Goal: Task Accomplishment & Management: Manage account settings

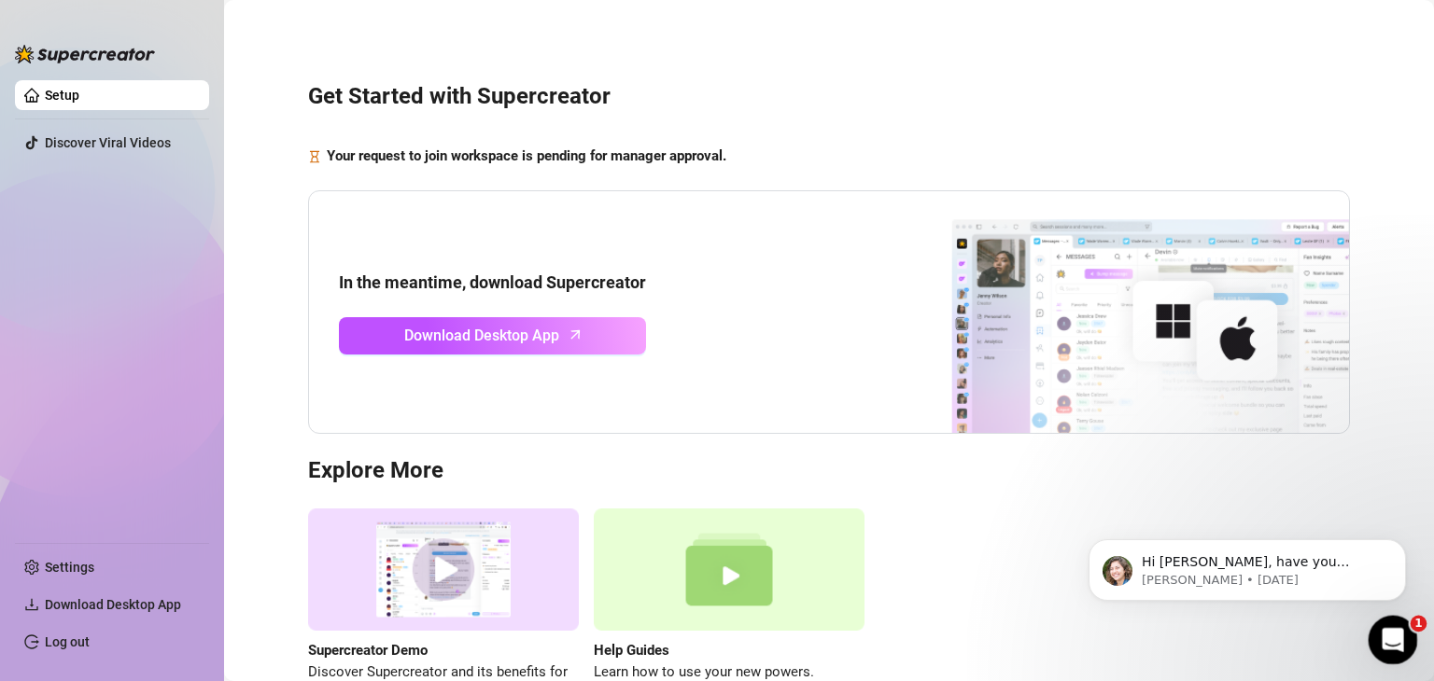
click at [968, 640] on icon "Open Intercom Messenger" at bounding box center [1389, 637] width 13 height 15
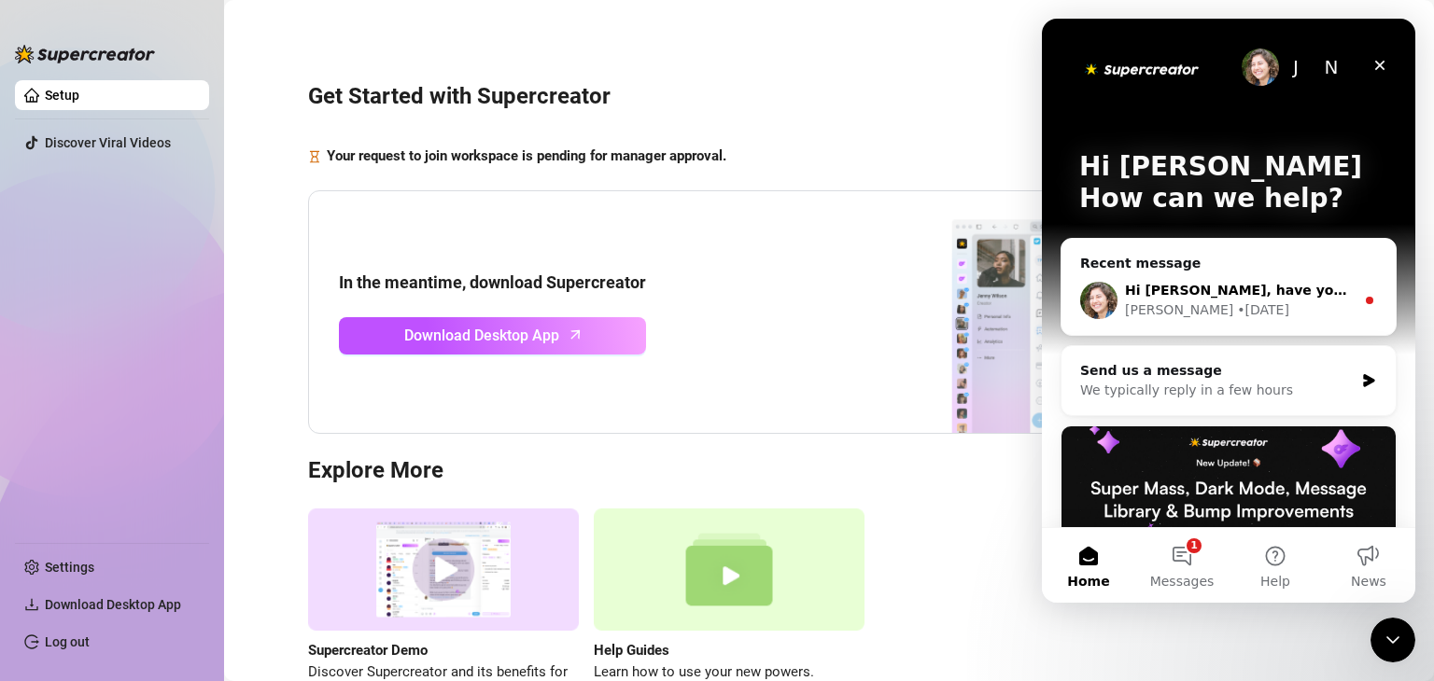
click at [968, 288] on span "Hi [PERSON_NAME], have you downloaded the app already?" at bounding box center [1345, 290] width 441 height 15
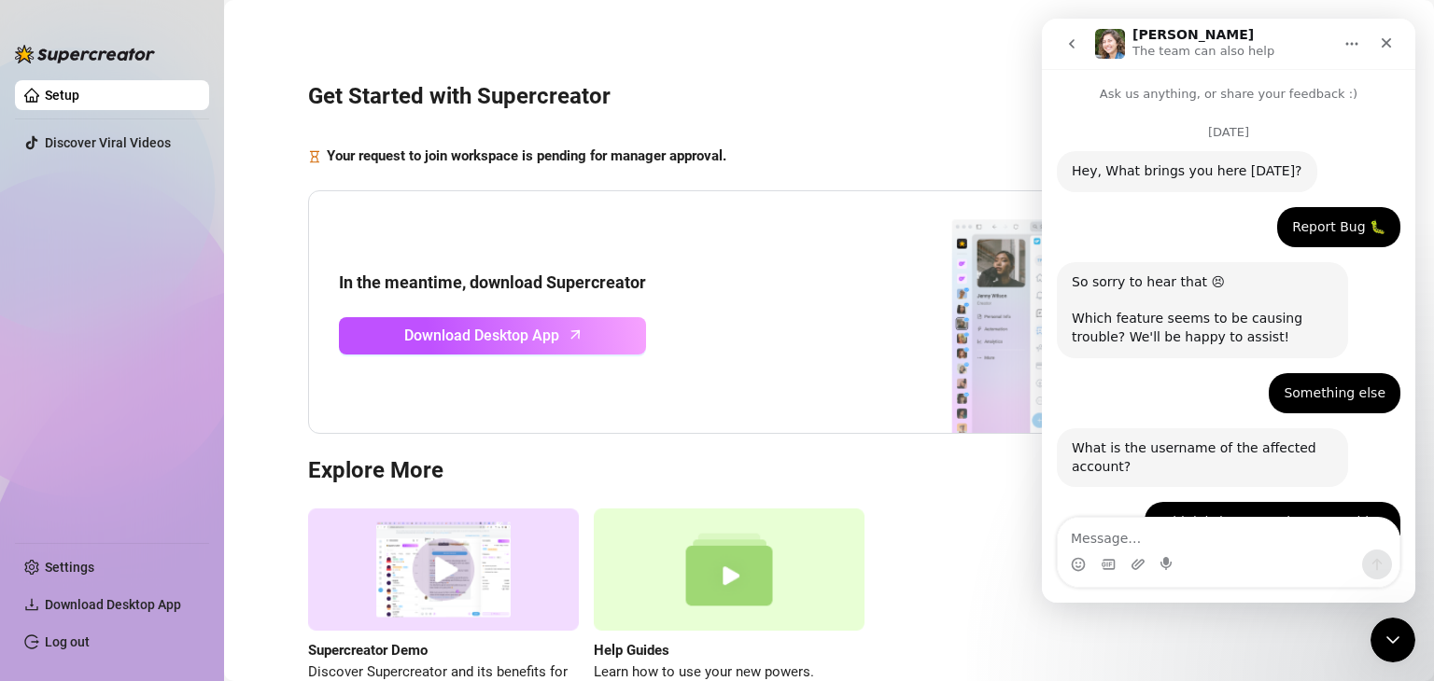
scroll to position [81, 0]
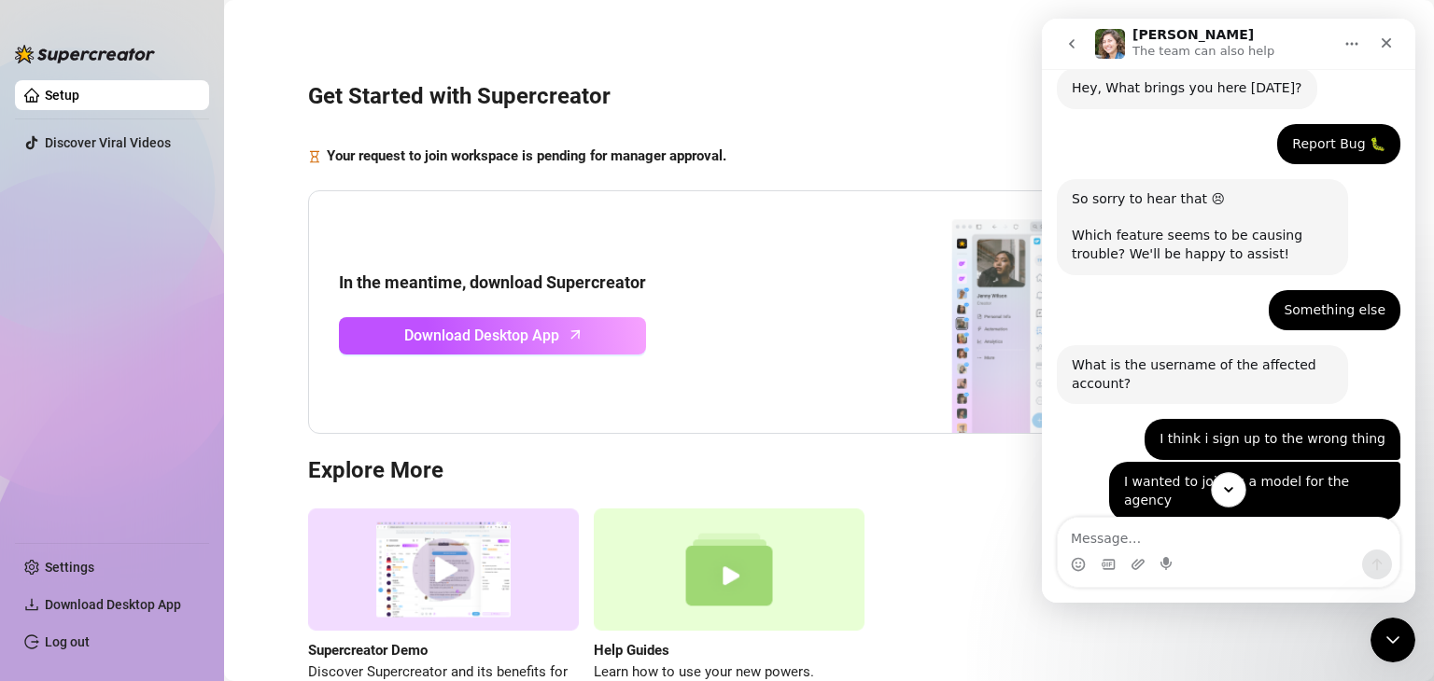
click at [968, 482] on button "Scroll to bottom" at bounding box center [1228, 489] width 35 height 35
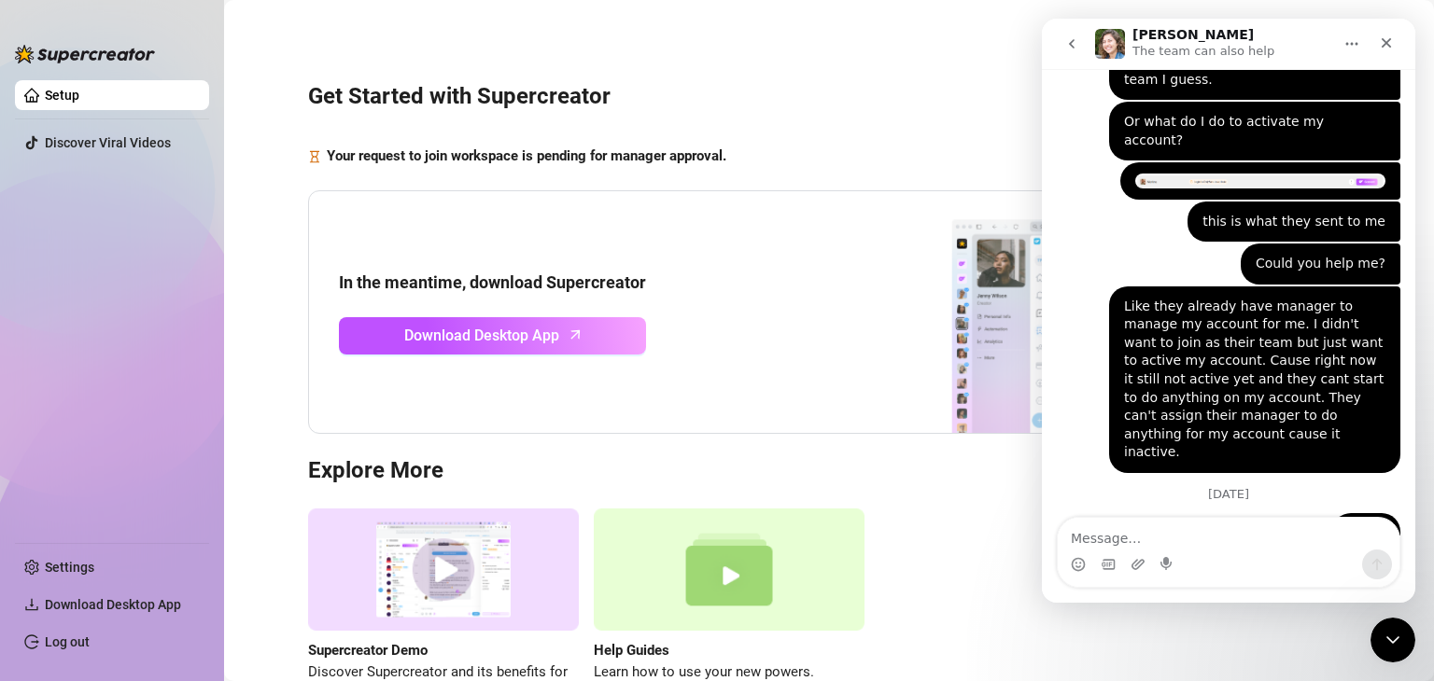
scroll to position [1650, 0]
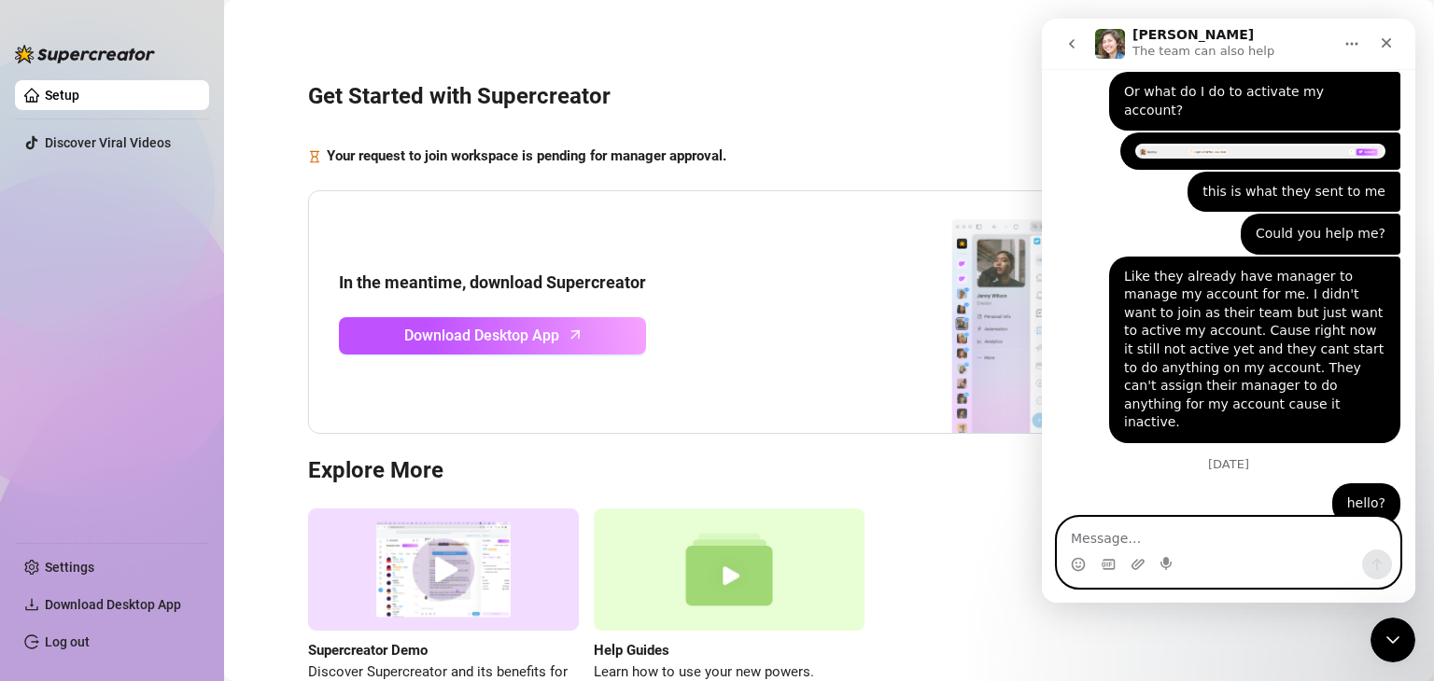
click at [968, 536] on textarea "Message…" at bounding box center [1228, 534] width 342 height 32
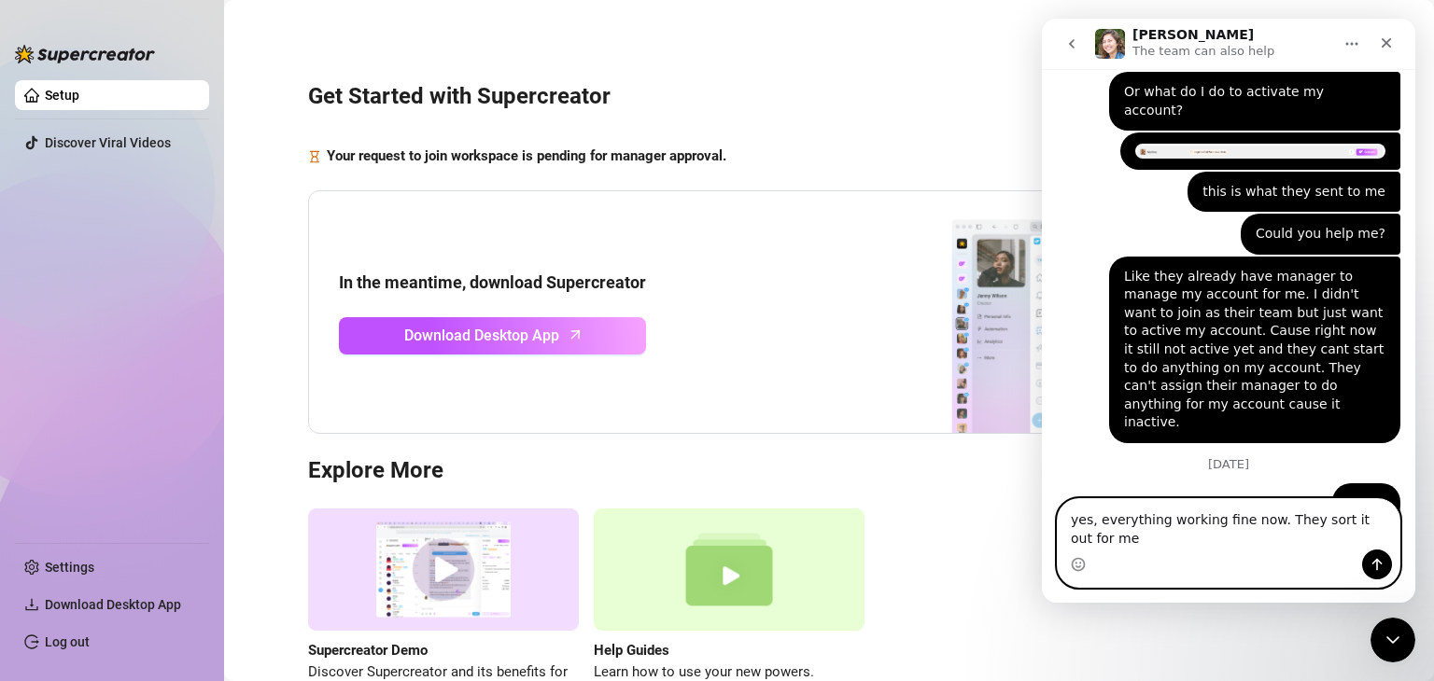
scroll to position [1669, 0]
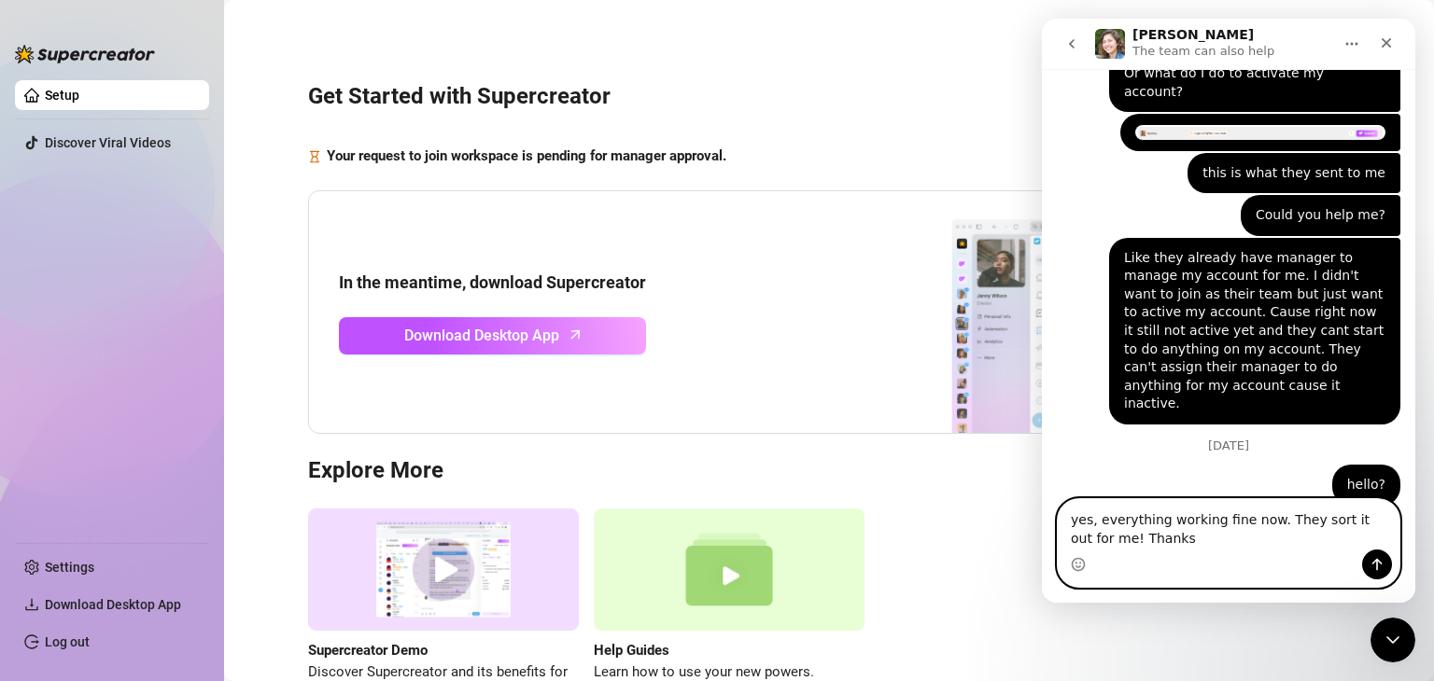
type textarea "yes, everything working fine now. They sort it out for me! Thanks!"
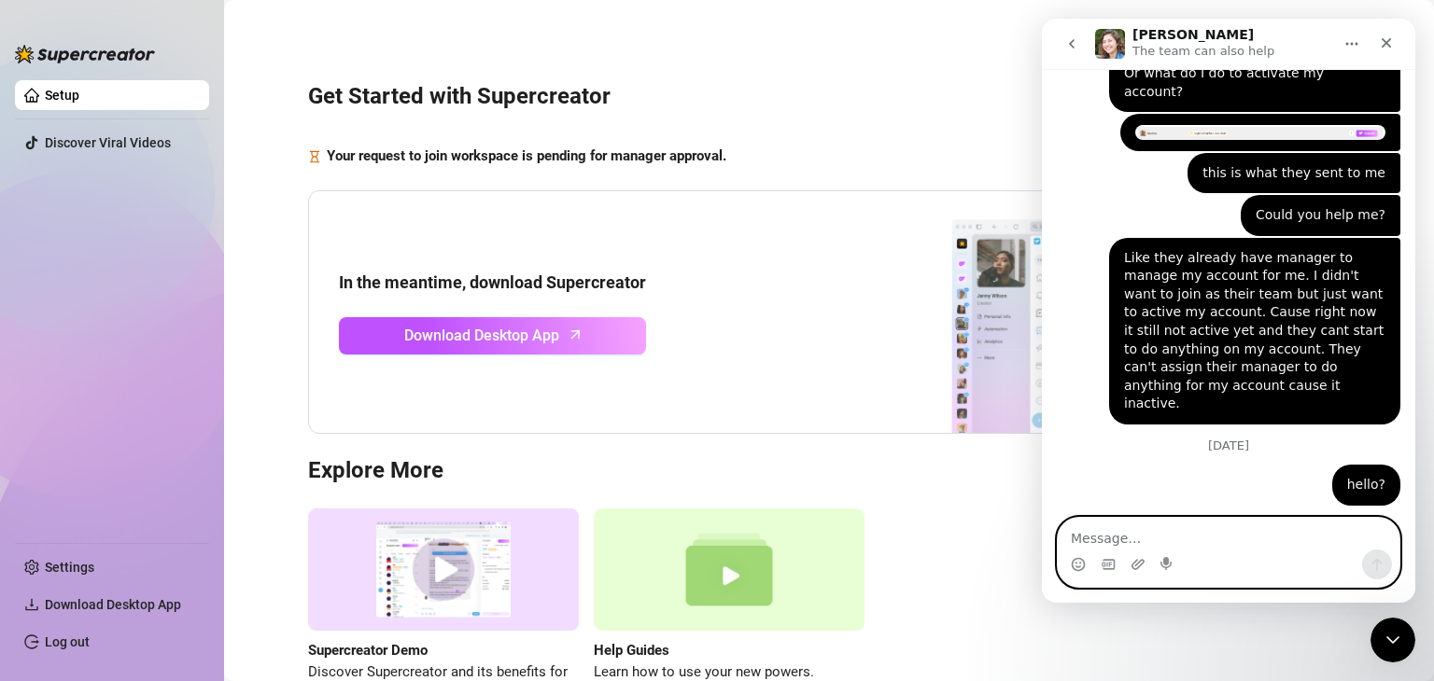
scroll to position [1749, 0]
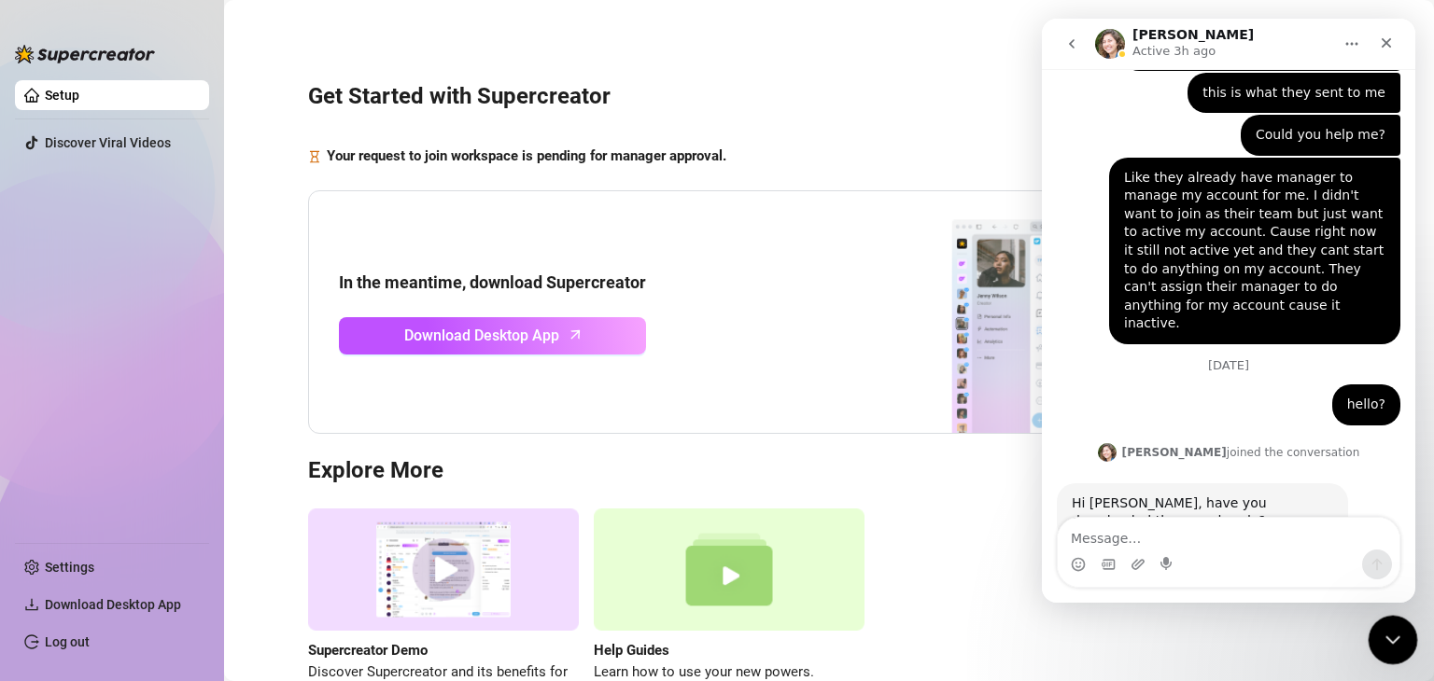
click at [968, 636] on icon "Close Intercom Messenger" at bounding box center [1389, 637] width 22 height 22
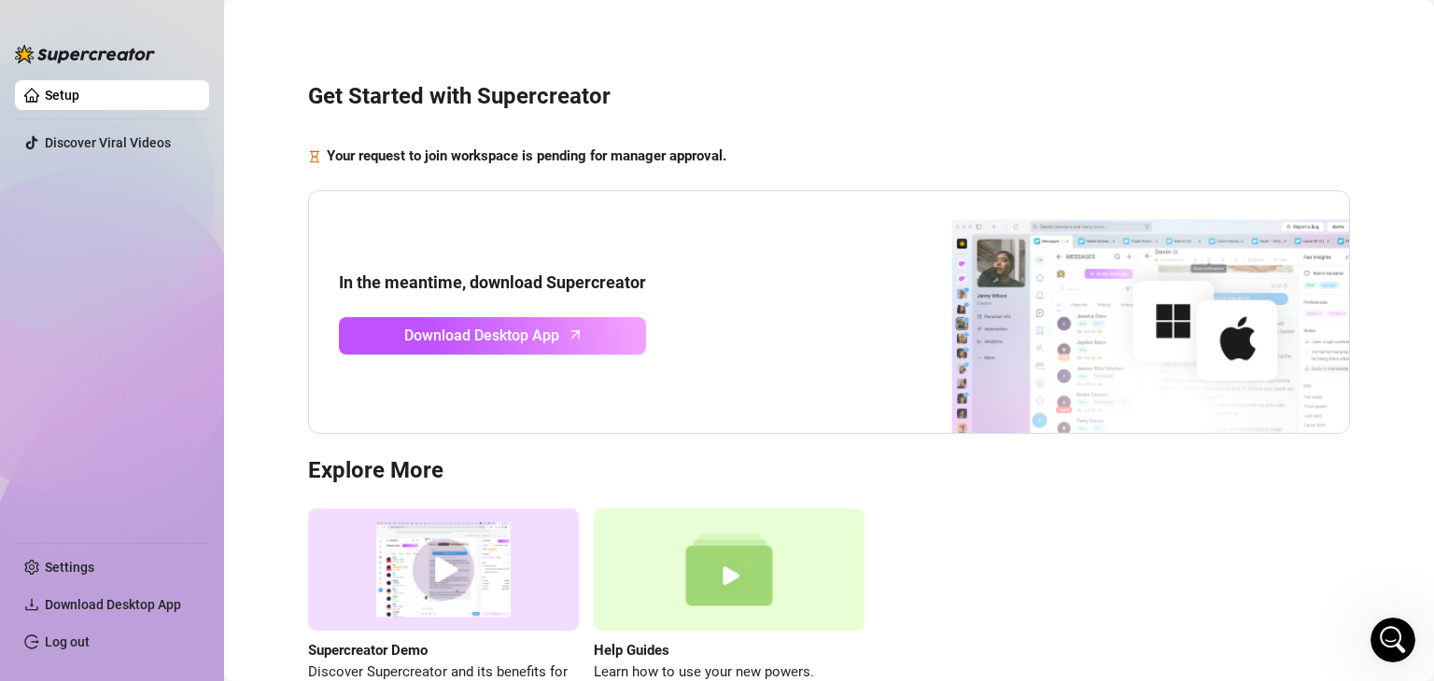
scroll to position [1748, 0]
click at [77, 565] on link "Settings" at bounding box center [69, 567] width 49 height 15
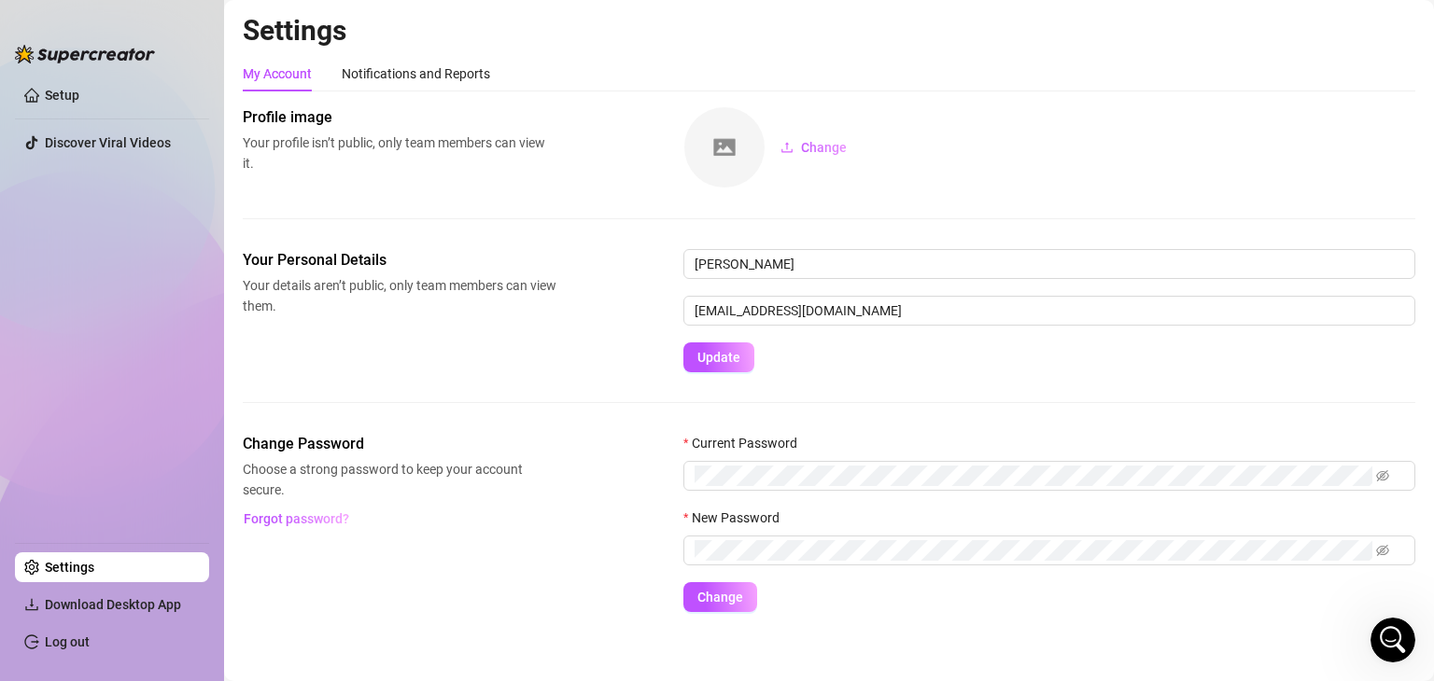
scroll to position [9, 0]
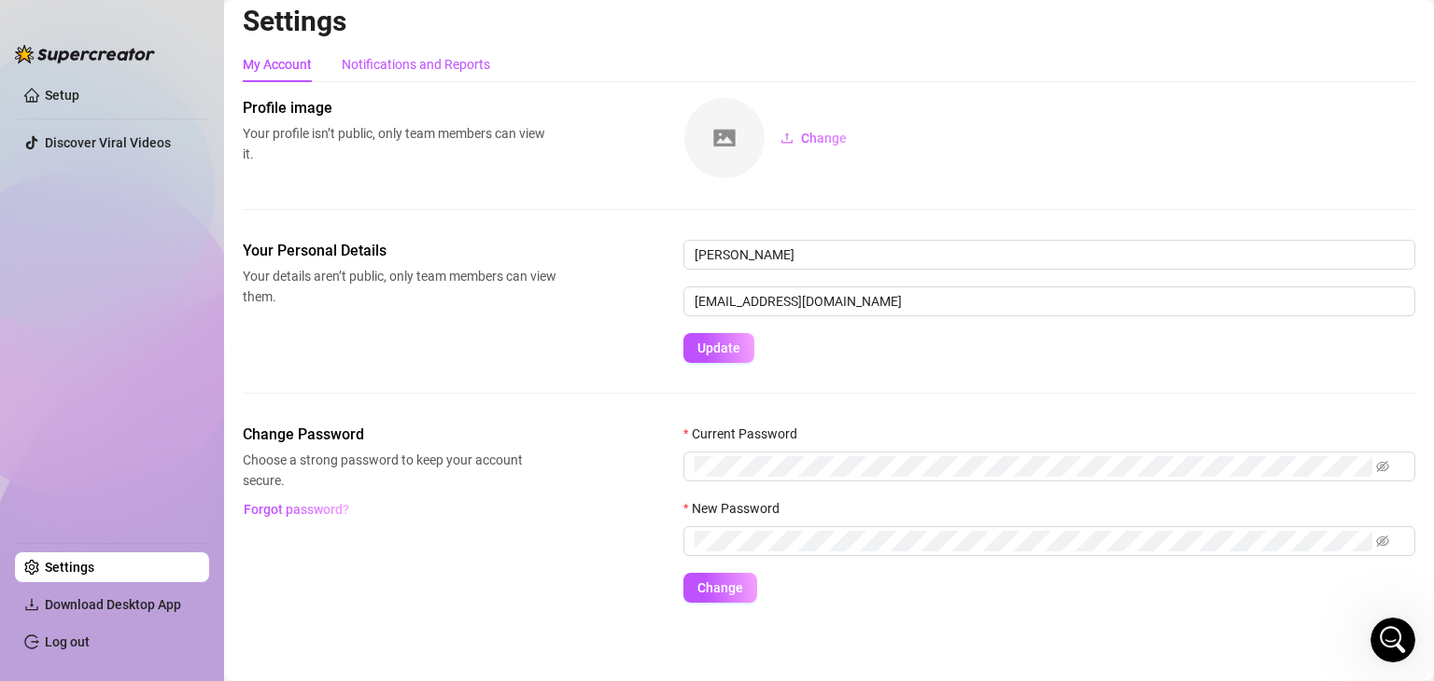
click at [427, 72] on div "Notifications and Reports" at bounding box center [416, 64] width 148 height 21
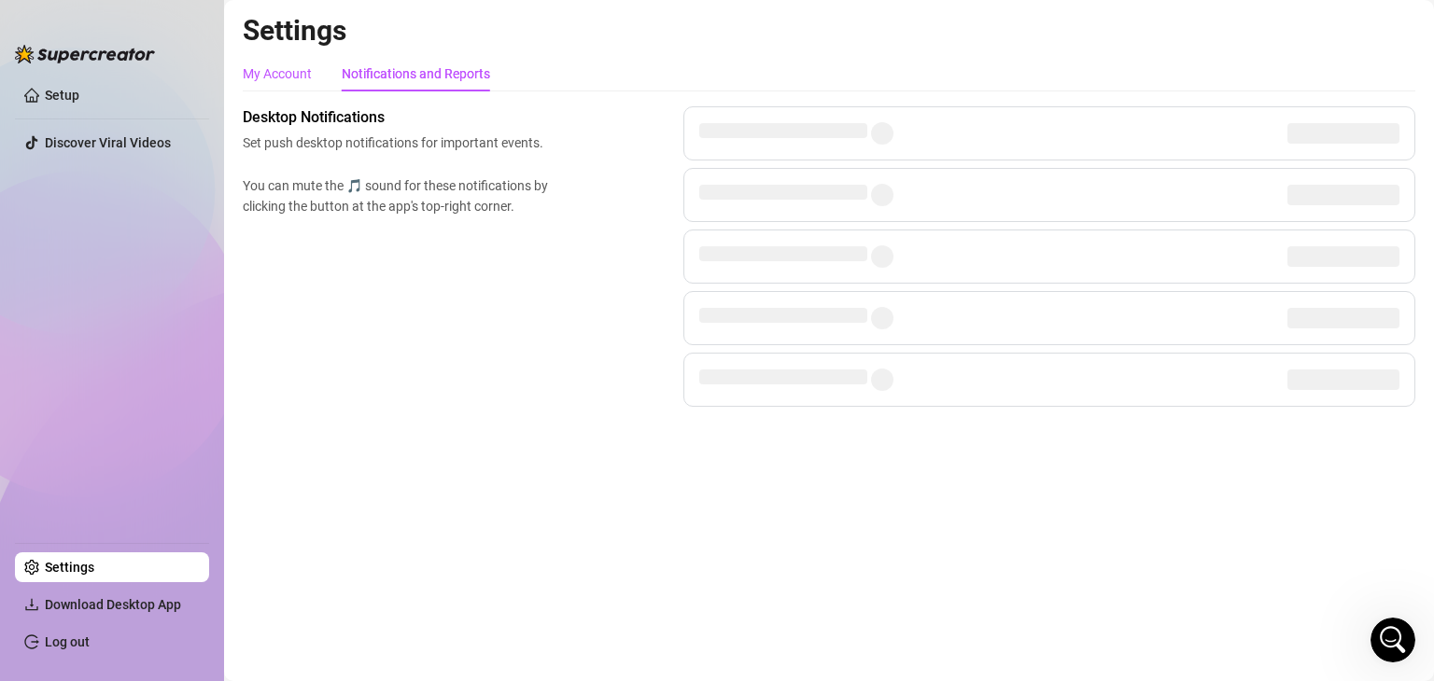
click at [295, 72] on div "My Account" at bounding box center [277, 73] width 69 height 21
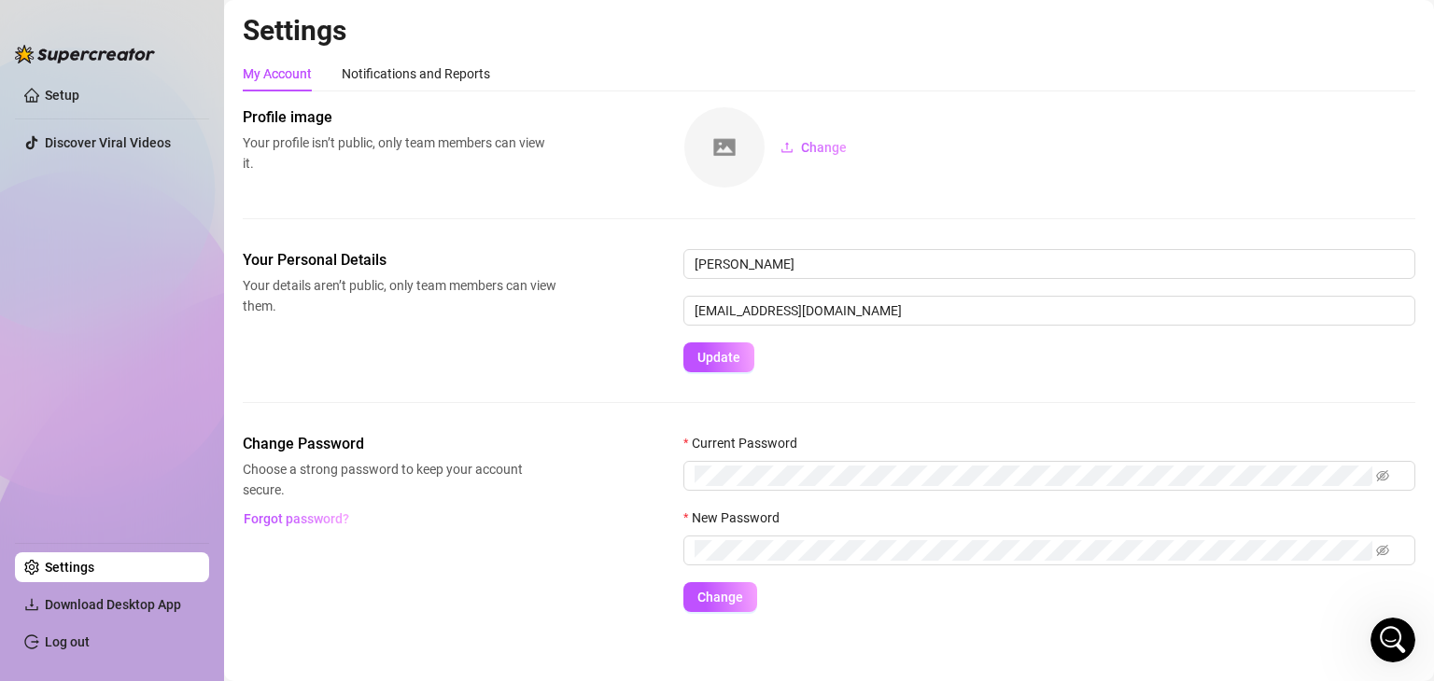
scroll to position [9, 0]
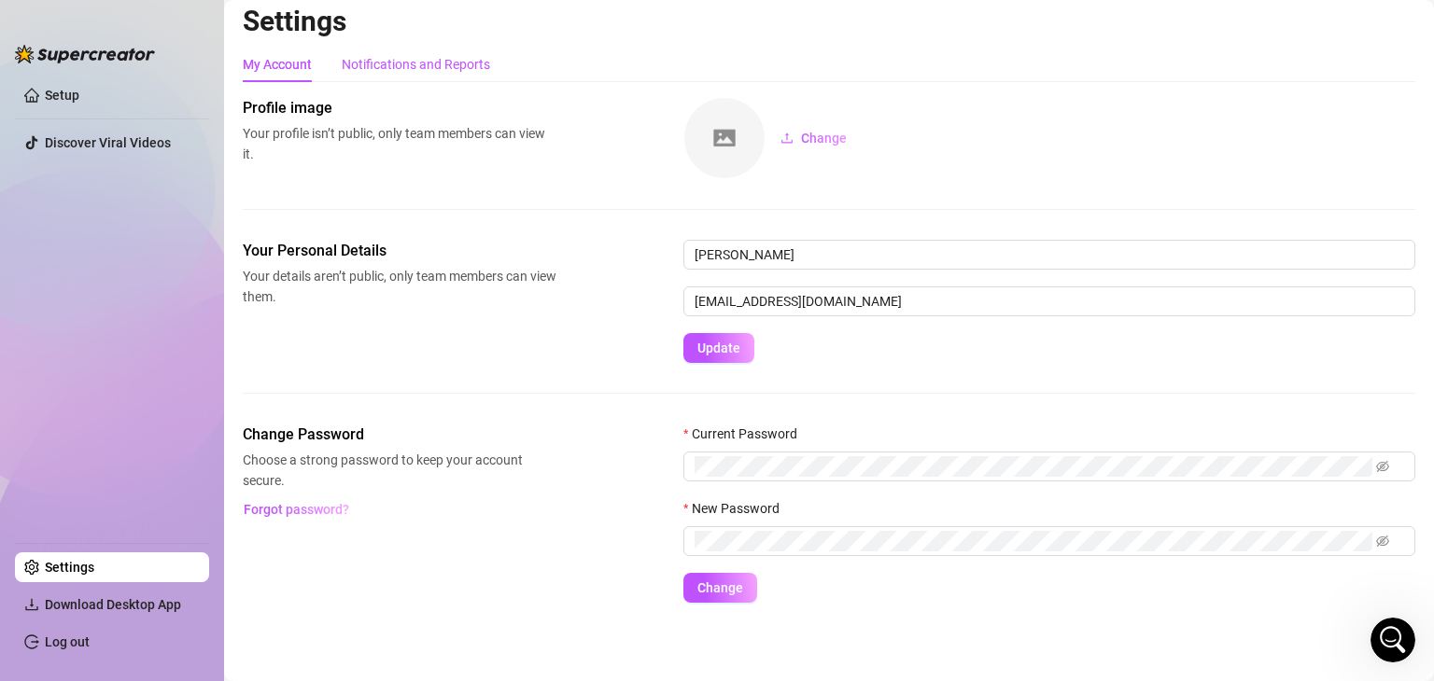
click at [432, 70] on div "Notifications and Reports" at bounding box center [416, 64] width 148 height 21
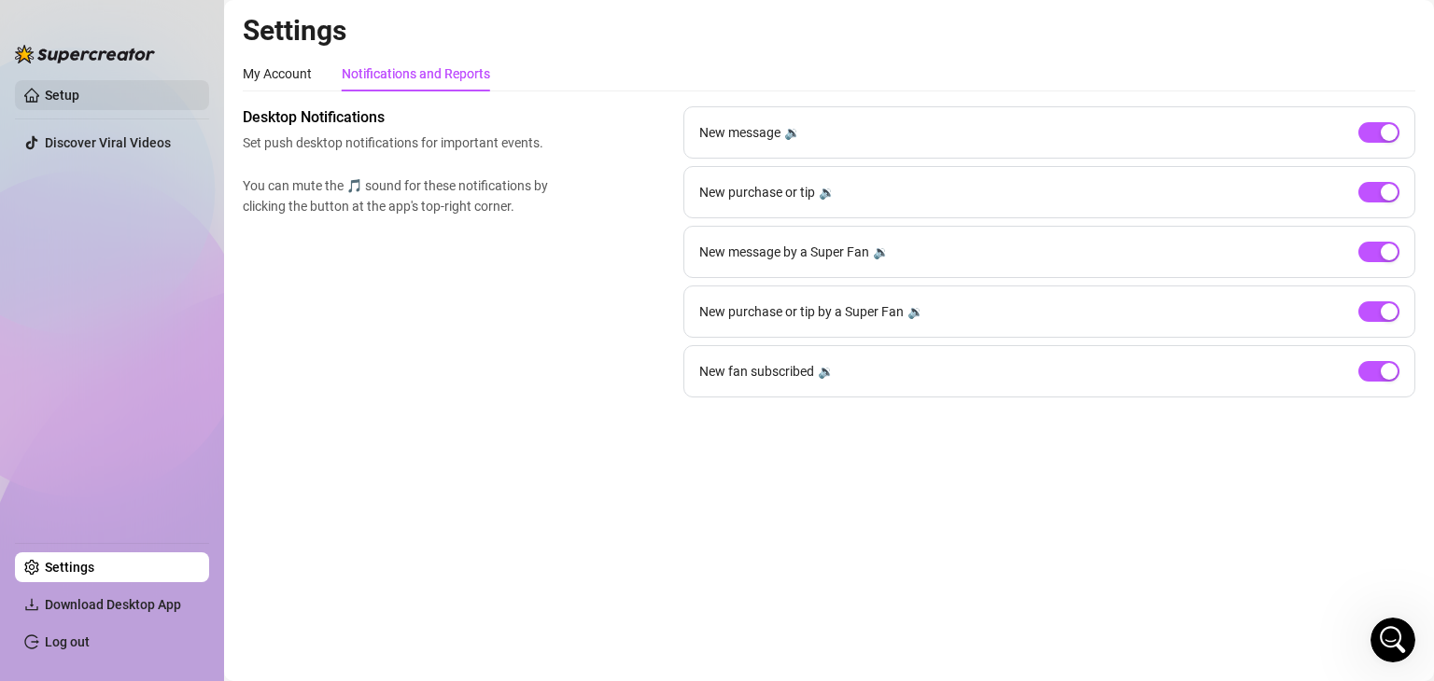
click at [79, 97] on link "Setup" at bounding box center [62, 95] width 35 height 15
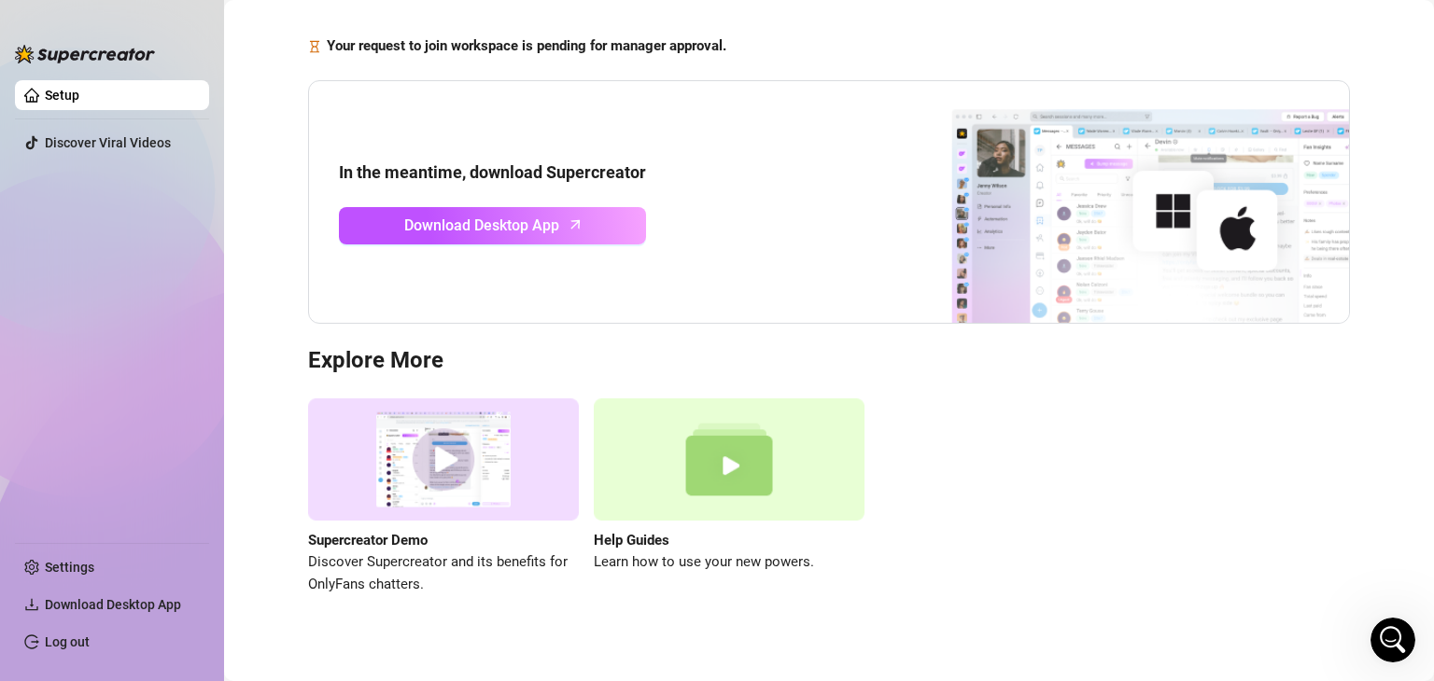
scroll to position [127, 0]
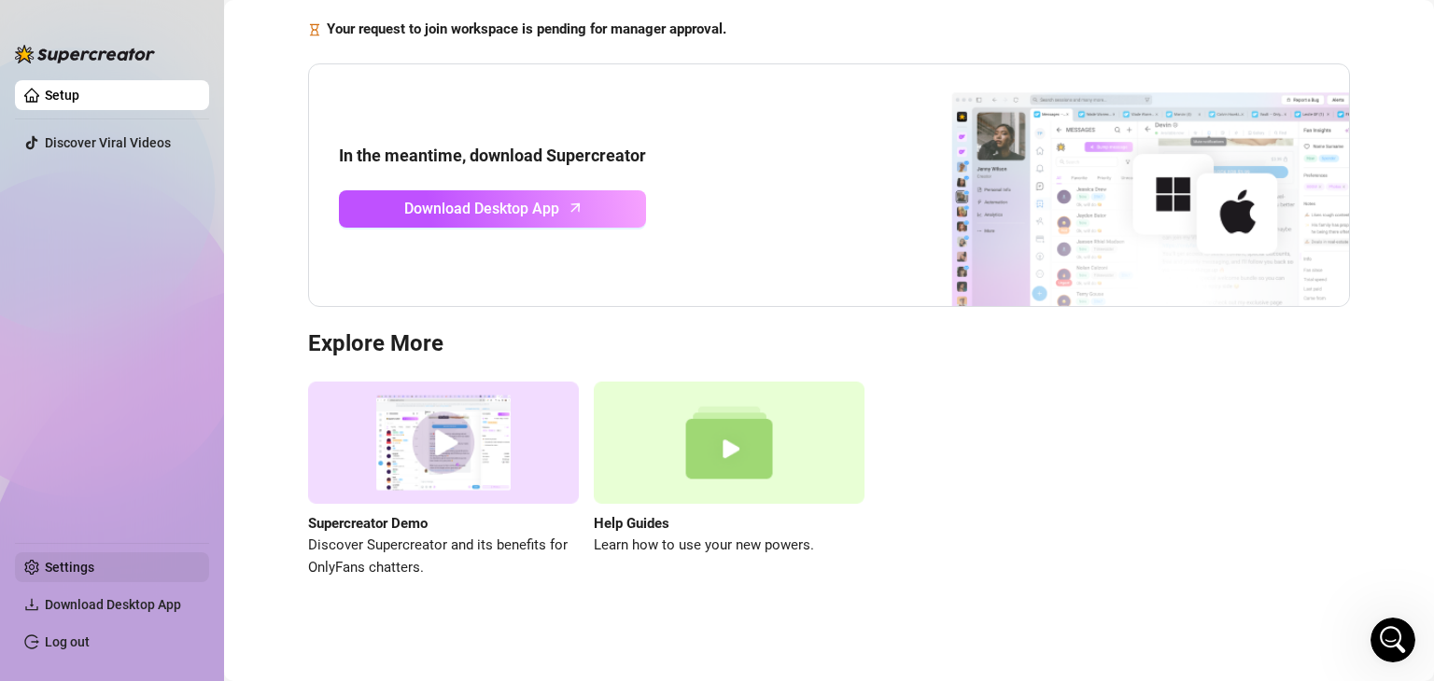
click at [64, 561] on link "Settings" at bounding box center [69, 567] width 49 height 15
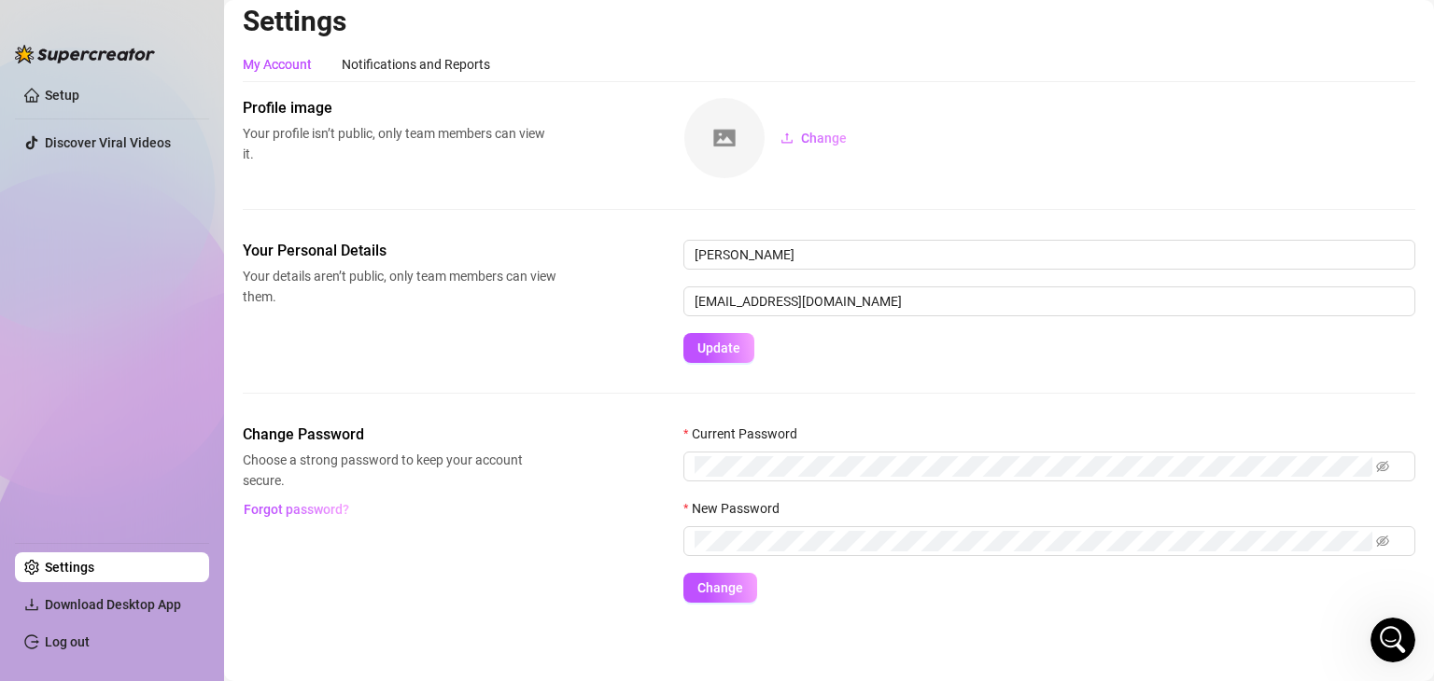
scroll to position [9, 0]
click at [64, 639] on link "Log out" at bounding box center [67, 642] width 45 height 15
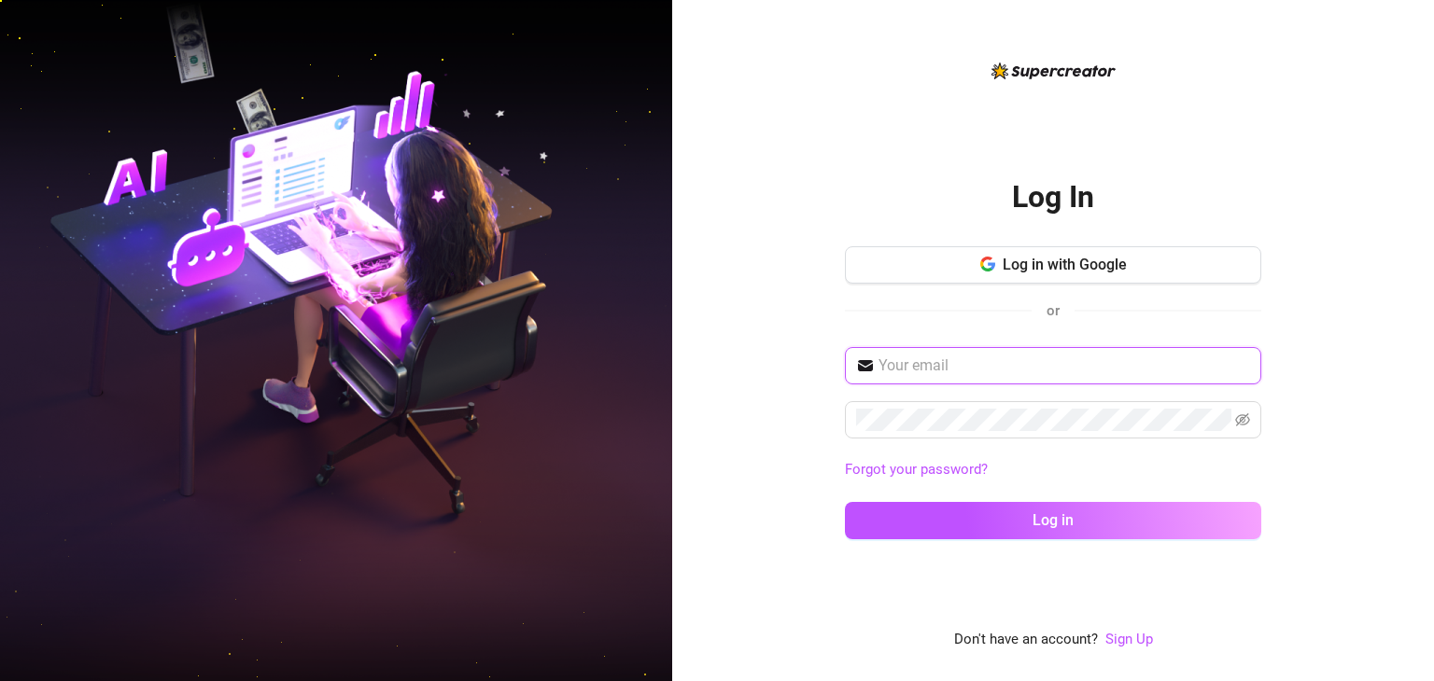
click at [914, 360] on input "text" at bounding box center [1063, 366] width 371 height 22
type input "[EMAIL_ADDRESS][DOMAIN_NAME]"
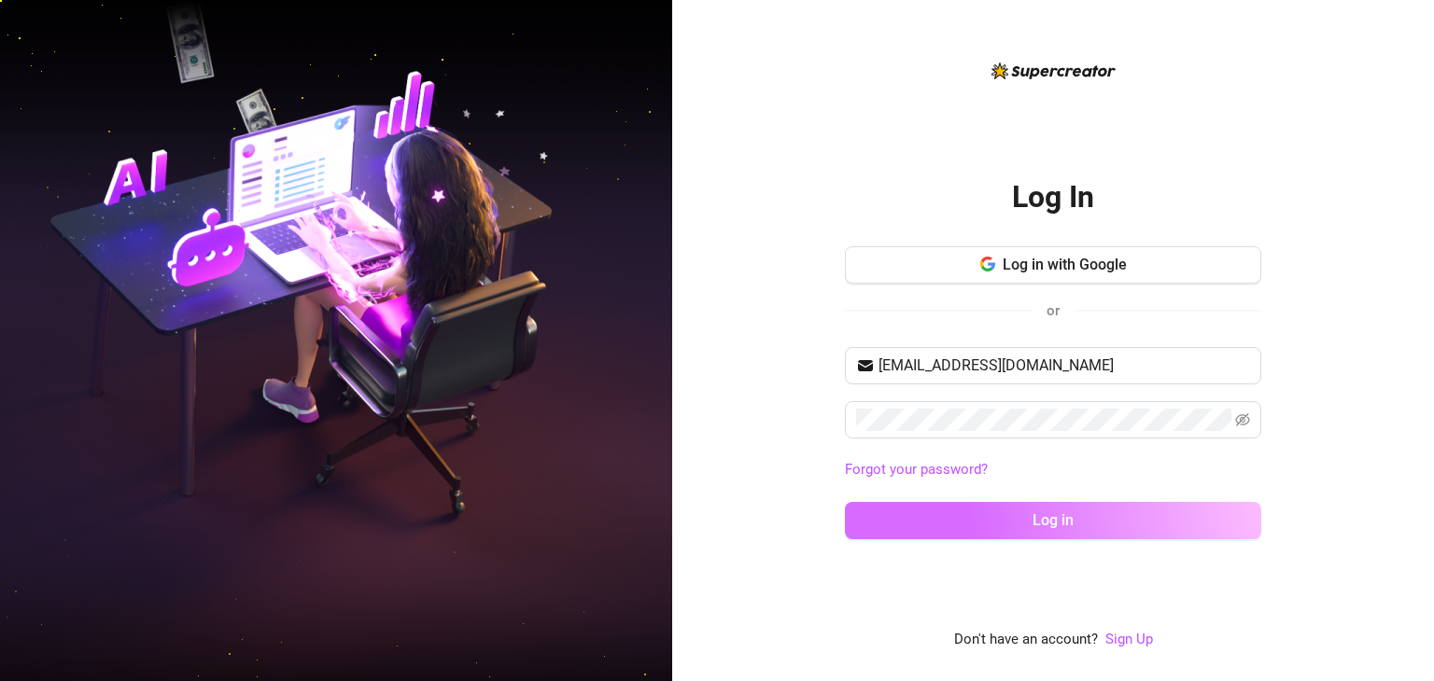
click at [968, 506] on button "Log in" at bounding box center [1053, 520] width 416 height 37
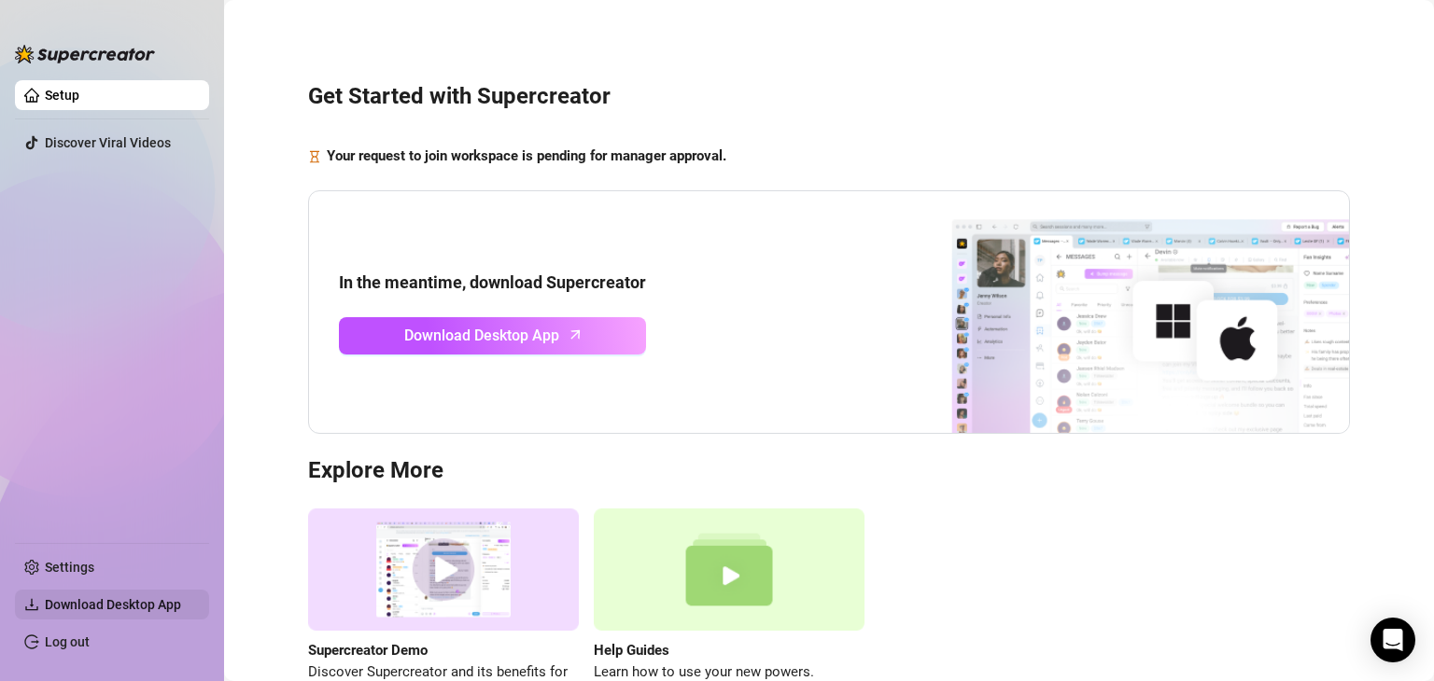
click at [116, 598] on span "Download Desktop App" at bounding box center [113, 604] width 136 height 15
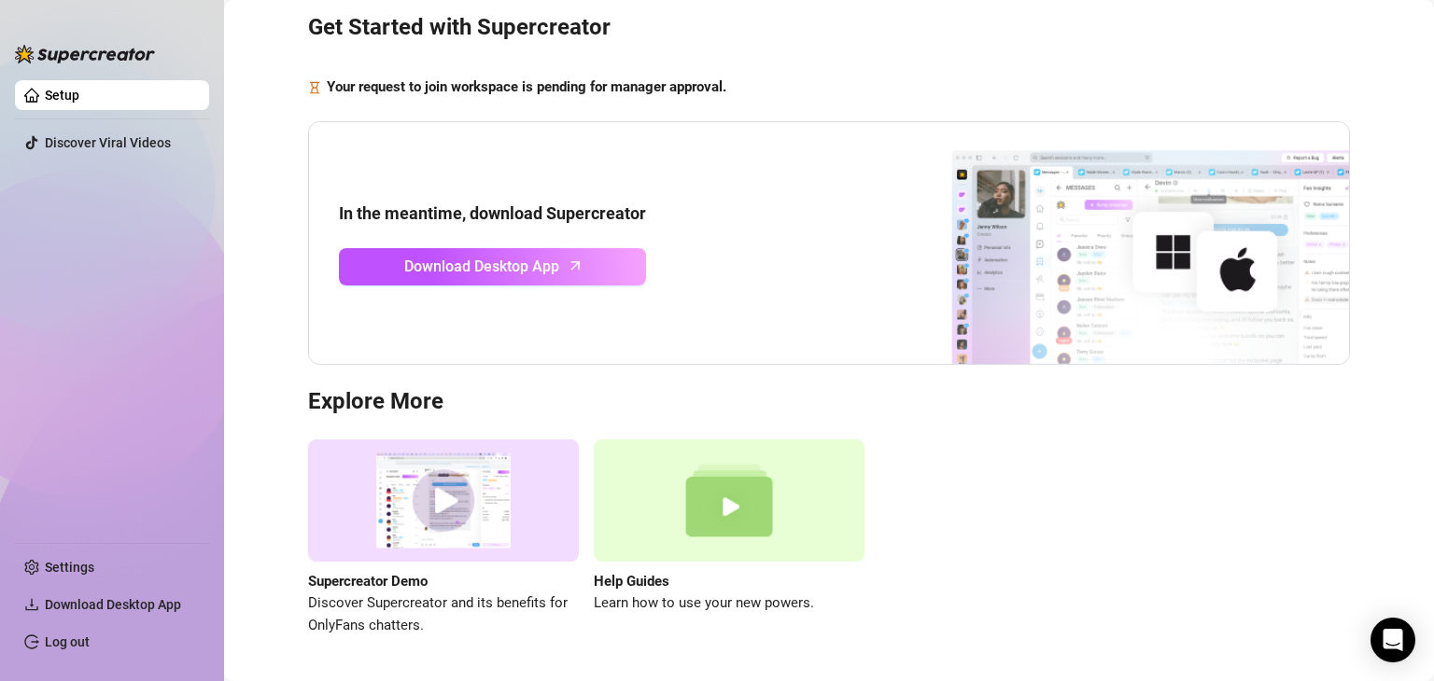
scroll to position [71, 0]
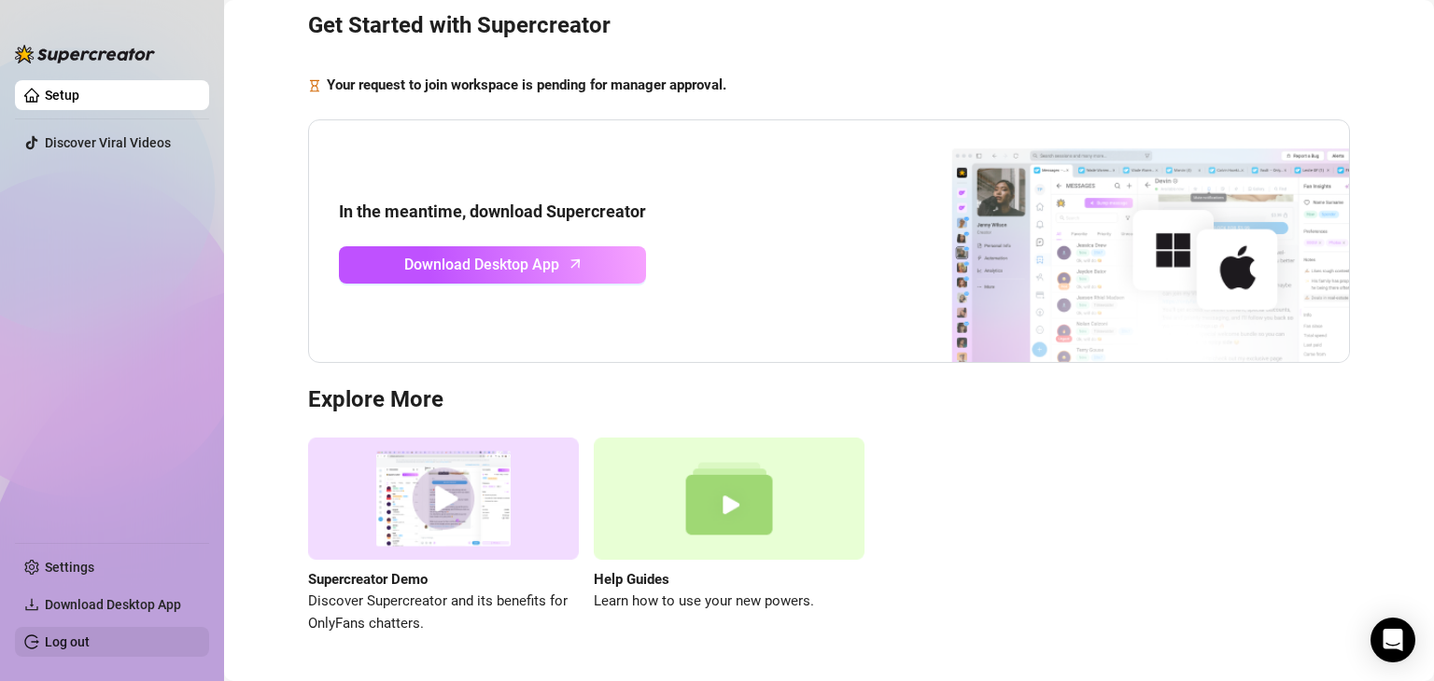
click at [76, 642] on link "Log out" at bounding box center [67, 642] width 45 height 15
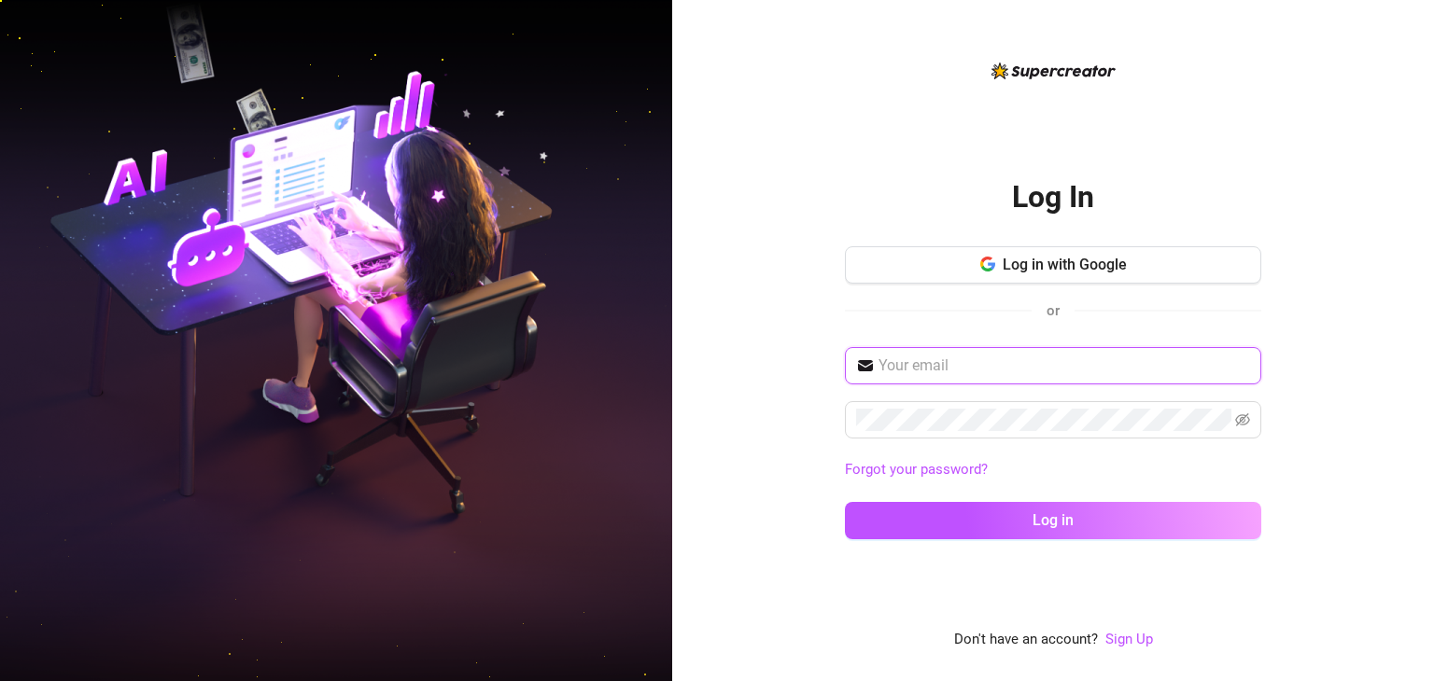
click at [968, 371] on input "text" at bounding box center [1063, 366] width 371 height 22
click at [968, 154] on div "Log In Log in with Google or Forgot your password? Log in" at bounding box center [1053, 355] width 416 height 402
